Goal: Transaction & Acquisition: Purchase product/service

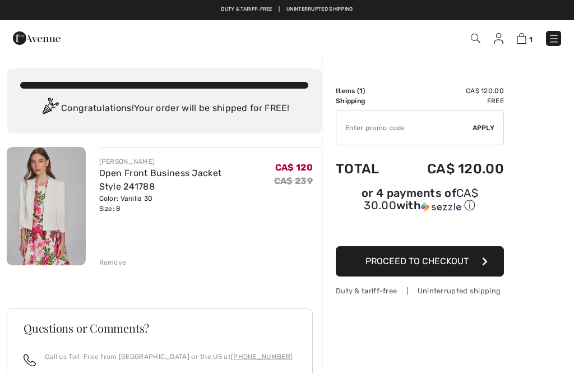
click at [466, 259] on span "Proceed to Checkout" at bounding box center [416, 261] width 103 height 11
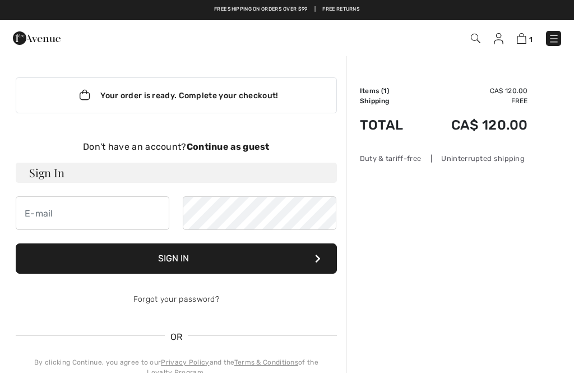
click at [485, 291] on div "Order Summary Details Items ( 1 ) CA$ 120.00 Promo code CA$ 0.00 Shipping Free …" at bounding box center [460, 380] width 228 height 651
click at [500, 268] on div "Order Summary Details Items ( 1 ) CA$ 120.00 Promo code CA$ 0.00 Shipping Free …" at bounding box center [460, 380] width 228 height 651
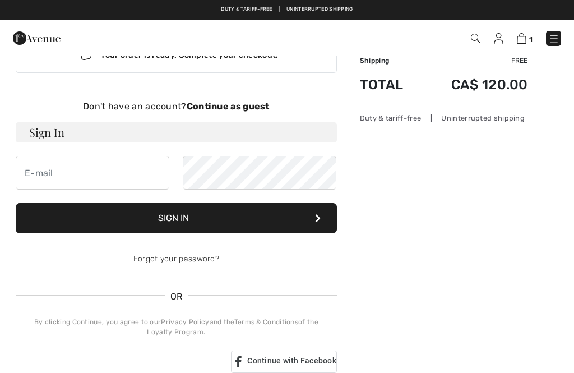
scroll to position [42, 0]
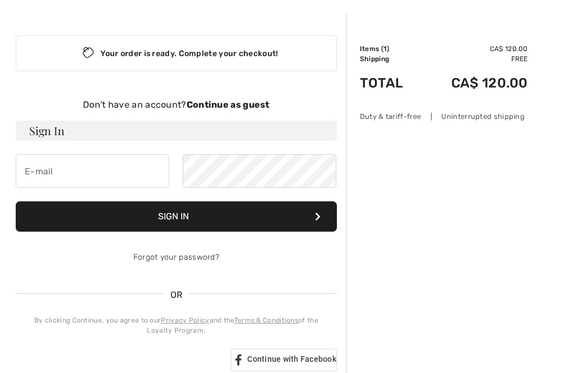
click at [252, 106] on strong "Continue as guest" at bounding box center [228, 104] width 83 height 11
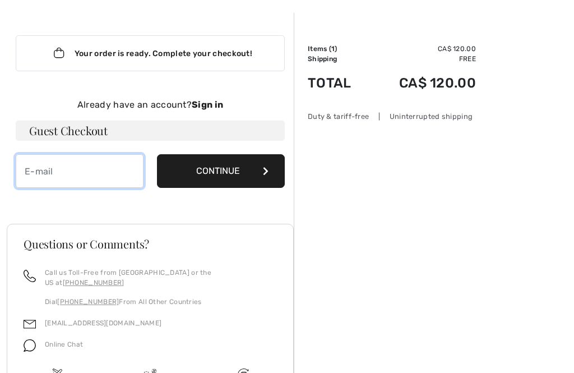
click at [69, 177] on input "email" at bounding box center [80, 171] width 128 height 34
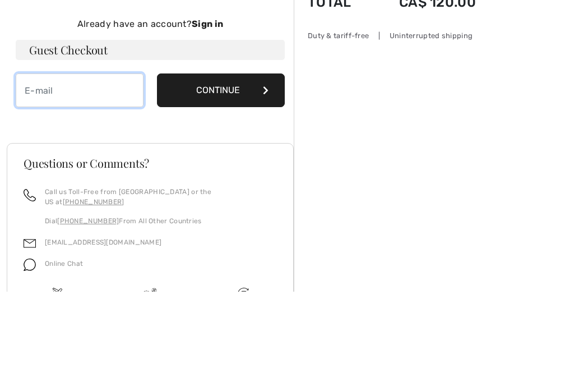
type input "[EMAIL_ADDRESS][DOMAIN_NAME]"
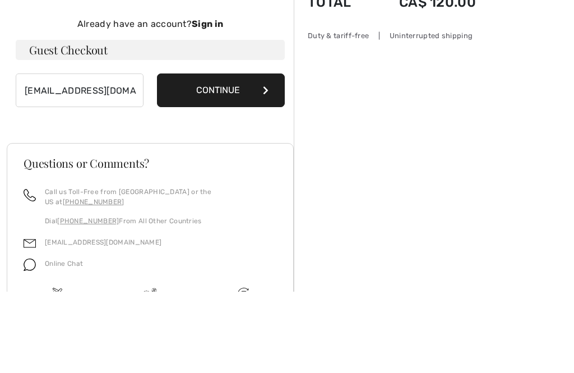
scroll to position [114, 0]
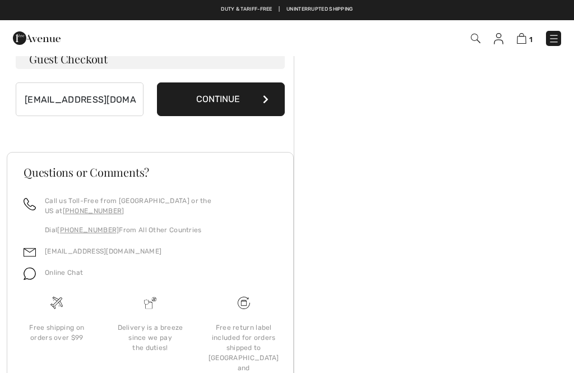
click at [245, 103] on button "Continue" at bounding box center [221, 99] width 128 height 34
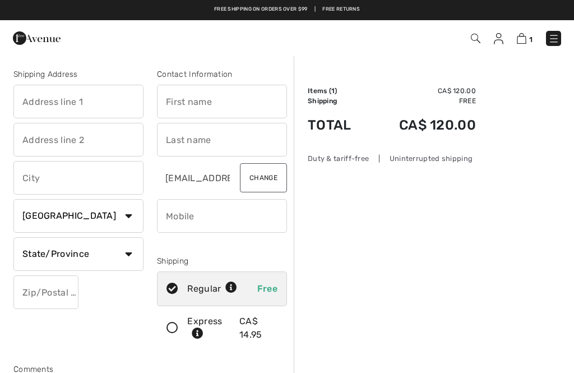
click at [81, 97] on input "text" at bounding box center [78, 102] width 130 height 34
click at [83, 103] on input "40" at bounding box center [78, 102] width 130 height 34
type input "40 Appleglen"
click at [215, 47] on div at bounding box center [121, 38] width 235 height 30
click at [213, 103] on input "text" at bounding box center [222, 102] width 130 height 34
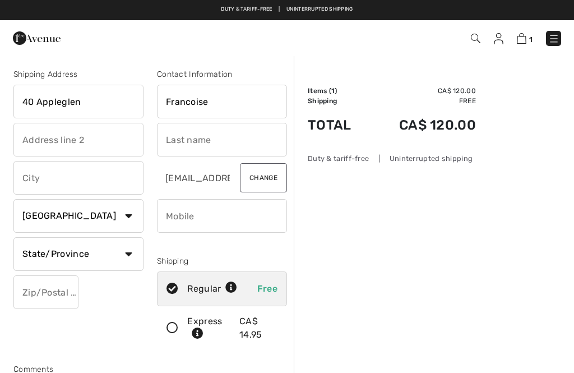
type input "Francoise"
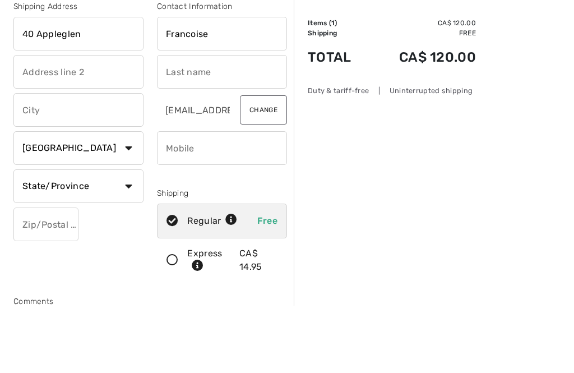
type input "Nappert"
click at [68, 161] on input "text" at bounding box center [78, 178] width 130 height 34
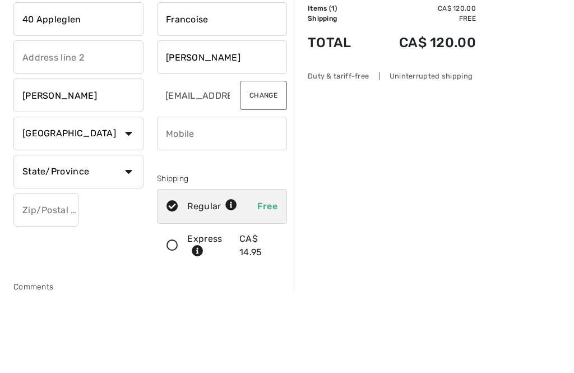
type input "Hudson"
click at [236, 199] on input "phone" at bounding box center [222, 216] width 130 height 34
type input "4504587792"
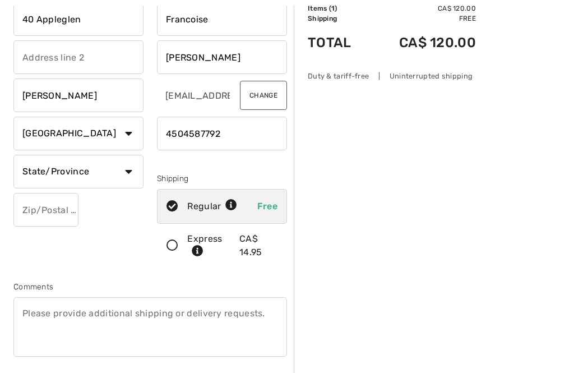
click at [130, 171] on select "State/Province Alberta British Columbia Manitoba New Brunswick Newfoundland and…" at bounding box center [78, 172] width 130 height 34
select select "QC"
click at [52, 216] on input "text" at bounding box center [45, 210] width 65 height 34
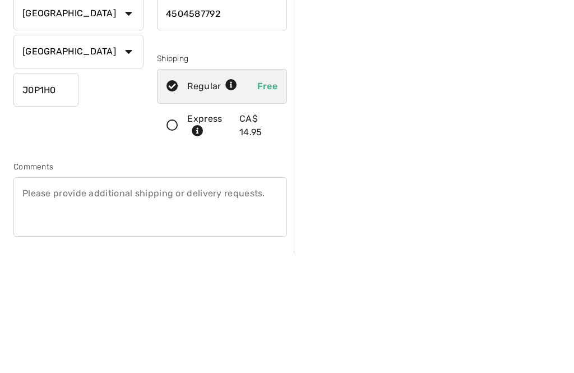
type input "J0P1H0"
click at [490, 117] on div "Order Summary Details Items ( 1 ) CA$ 120.00 Promo code CA$ 0.00 Shipping Free …" at bounding box center [434, 352] width 280 height 759
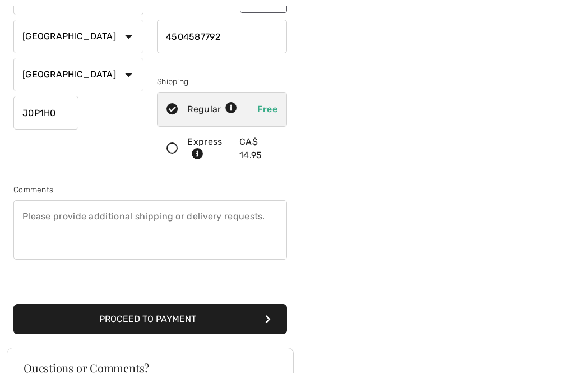
scroll to position [179, 0]
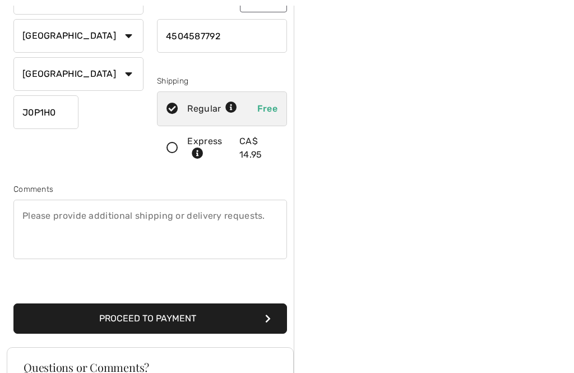
click at [217, 318] on button "Proceed to Payment" at bounding box center [149, 319] width 273 height 30
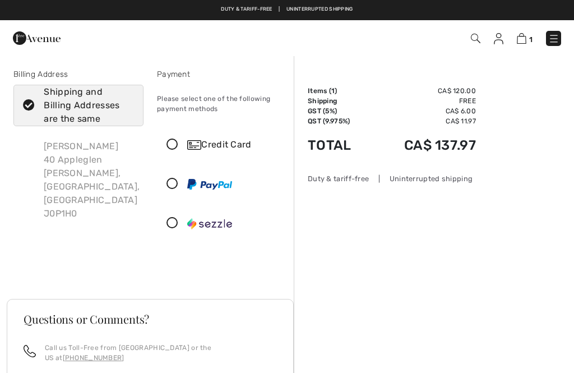
click at [177, 136] on div "Credit Card" at bounding box center [221, 145] width 129 height 34
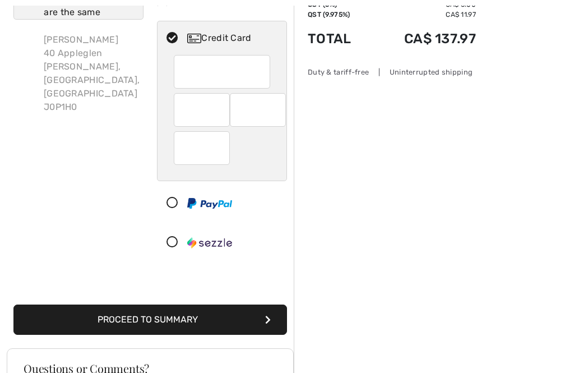
scroll to position [106, 0]
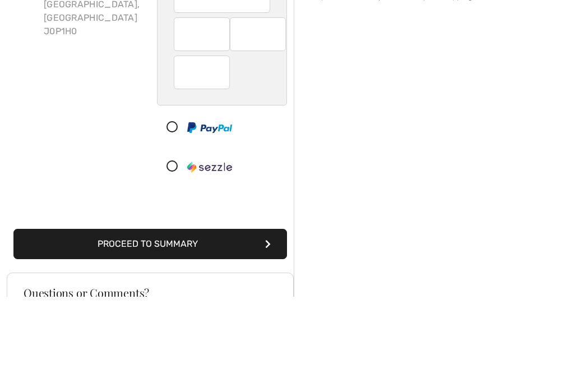
click at [424, 101] on div "Order Summary Details Items ( 1 ) CA$ 120.00 Promo code CA$ 0.00 Shipping Free …" at bounding box center [434, 292] width 280 height 686
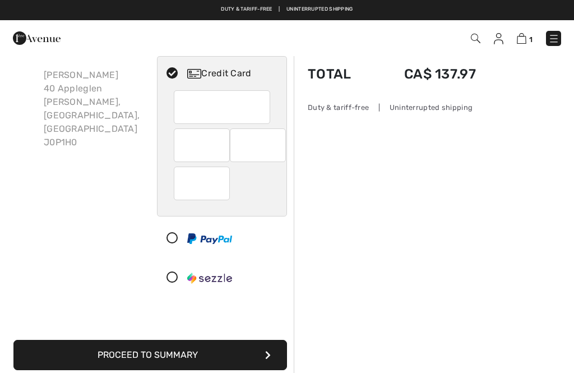
scroll to position [0, 0]
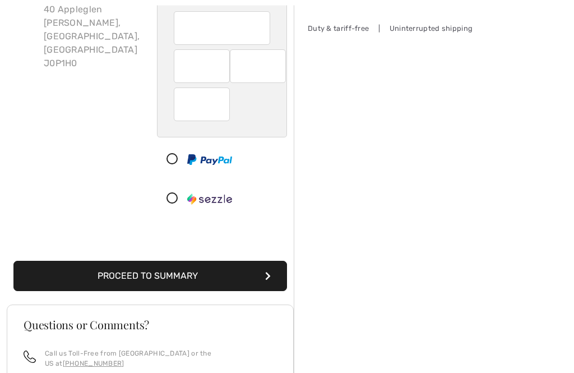
click at [228, 273] on button "Proceed to Summary" at bounding box center [149, 276] width 273 height 30
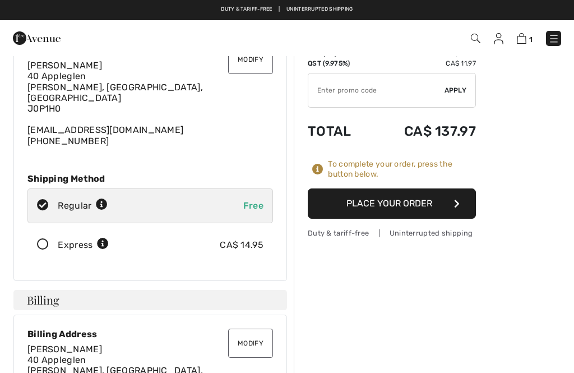
scroll to position [57, 0]
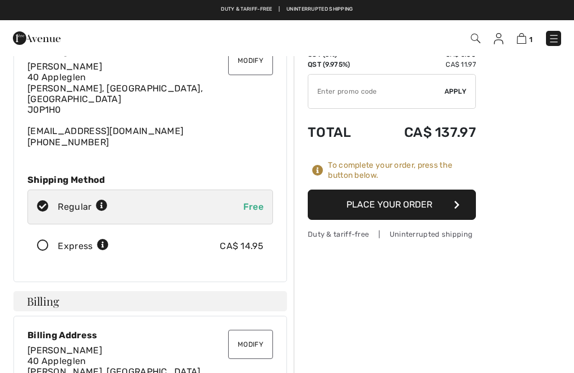
click at [424, 210] on button "Place Your Order" at bounding box center [392, 204] width 168 height 30
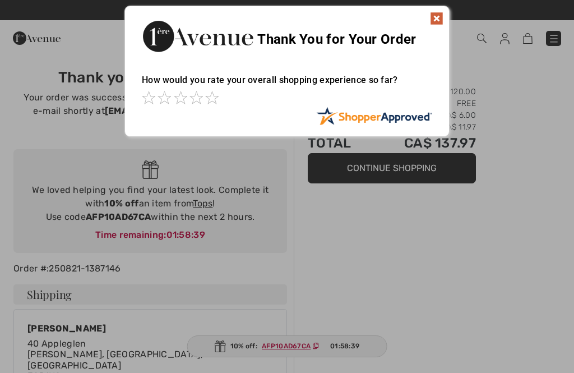
click at [442, 13] on img at bounding box center [436, 18] width 13 height 13
